Goal: Task Accomplishment & Management: Use online tool/utility

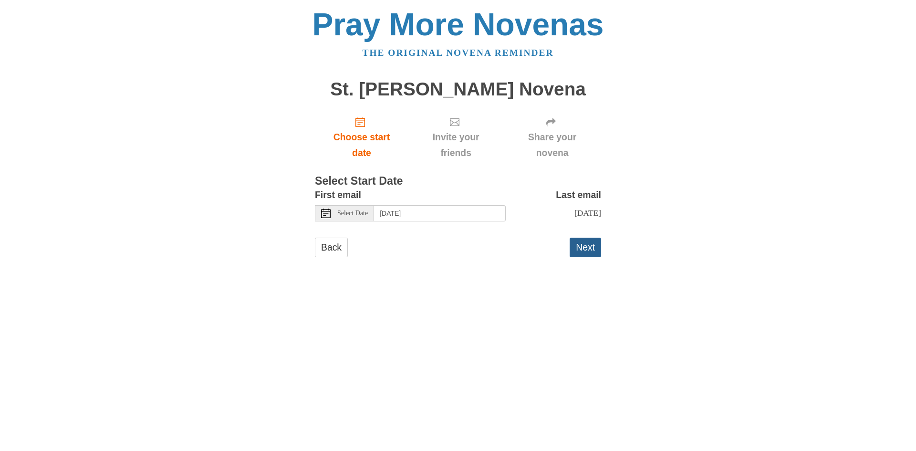
click at [573, 245] on button "Next" at bounding box center [585, 248] width 31 height 20
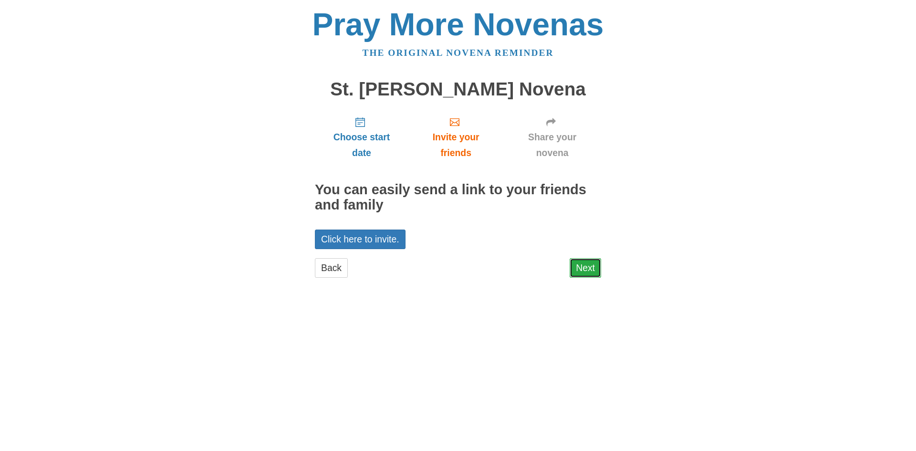
click at [600, 274] on link "Next" at bounding box center [585, 268] width 31 height 20
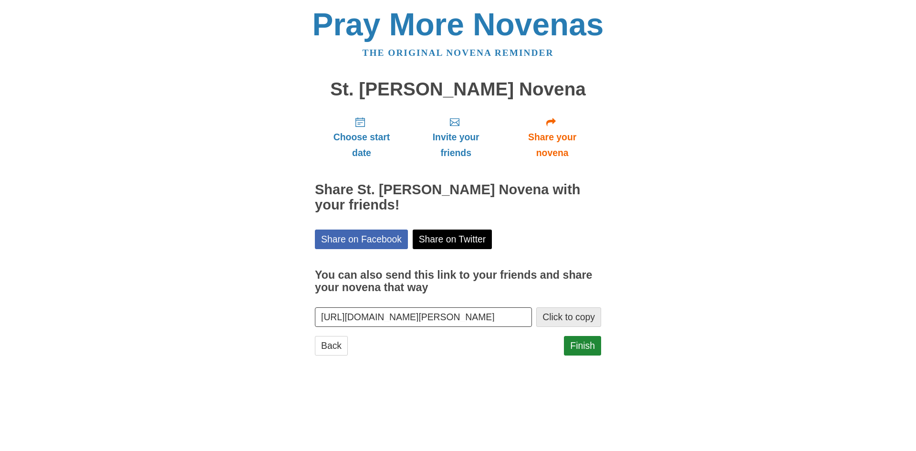
click at [560, 319] on button "Click to copy" at bounding box center [568, 317] width 65 height 20
click at [566, 318] on button "Click to copy" at bounding box center [568, 317] width 65 height 20
